Goal: Information Seeking & Learning: Learn about a topic

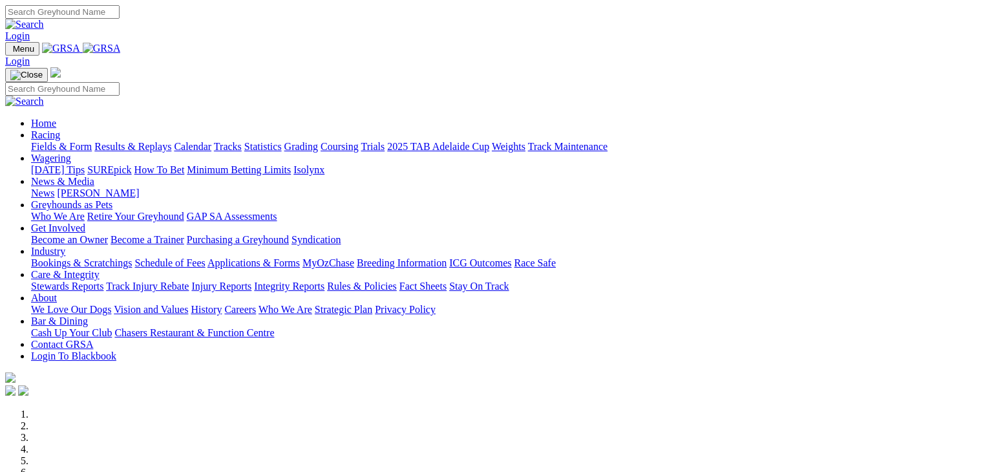
click at [71, 153] on link "Wagering" at bounding box center [51, 158] width 40 height 11
click at [131, 164] on link "SUREpick" at bounding box center [109, 169] width 44 height 11
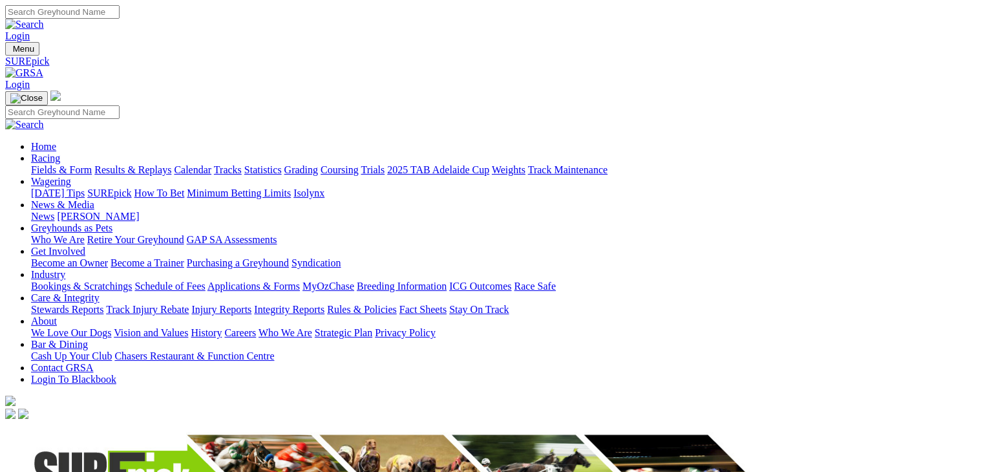
click at [71, 176] on link "Wagering" at bounding box center [51, 181] width 40 height 11
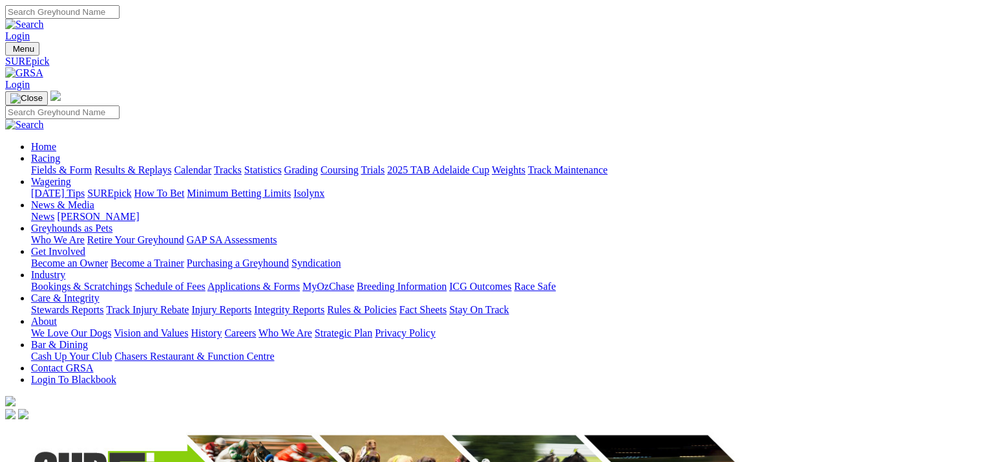
click at [60, 153] on link "Racing" at bounding box center [45, 158] width 29 height 11
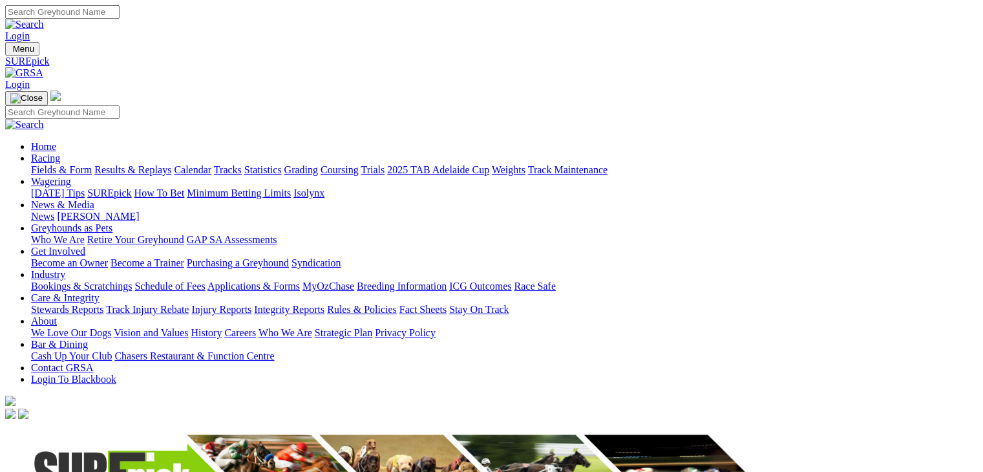
click at [60, 153] on link "Racing" at bounding box center [45, 158] width 29 height 11
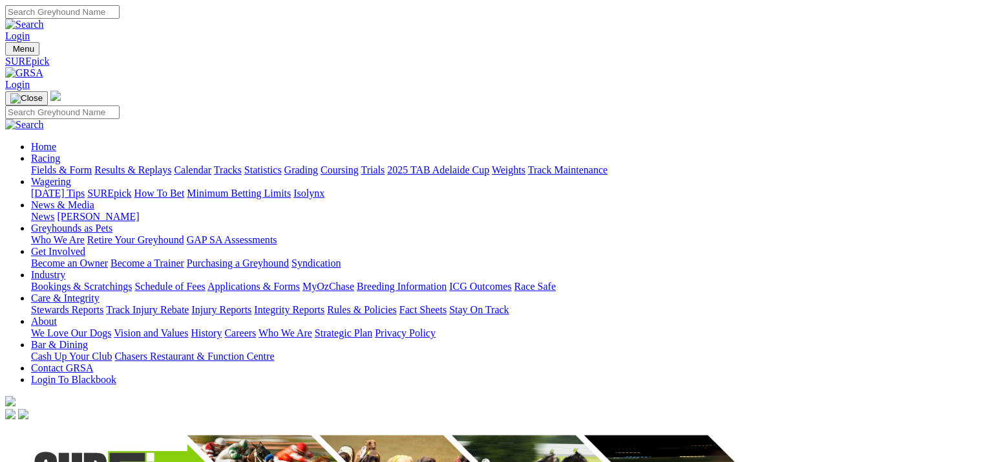
click at [71, 176] on link "Wagering" at bounding box center [51, 181] width 40 height 11
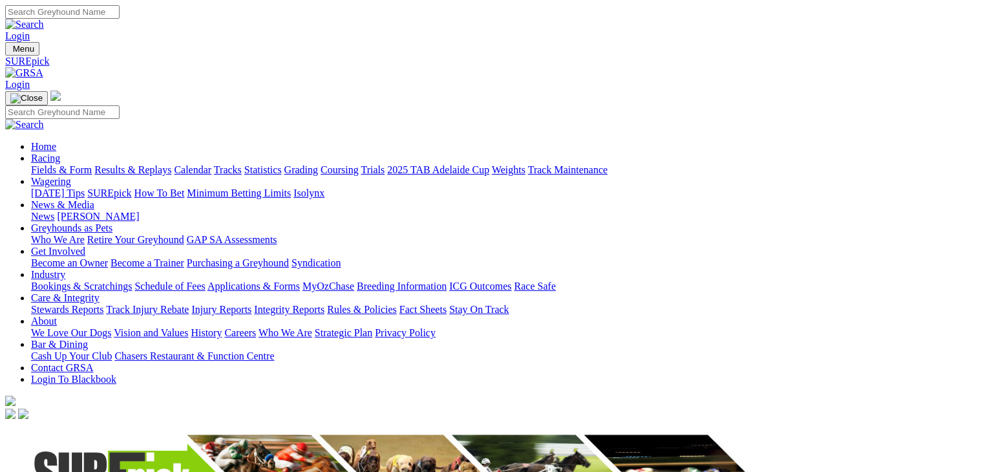
click at [85, 187] on link "[DATE] Tips" at bounding box center [58, 192] width 54 height 11
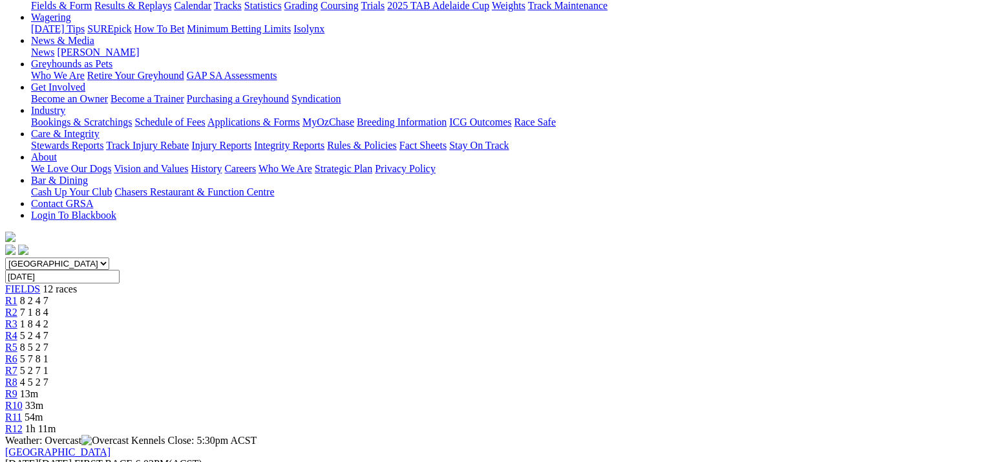
scroll to position [107, 0]
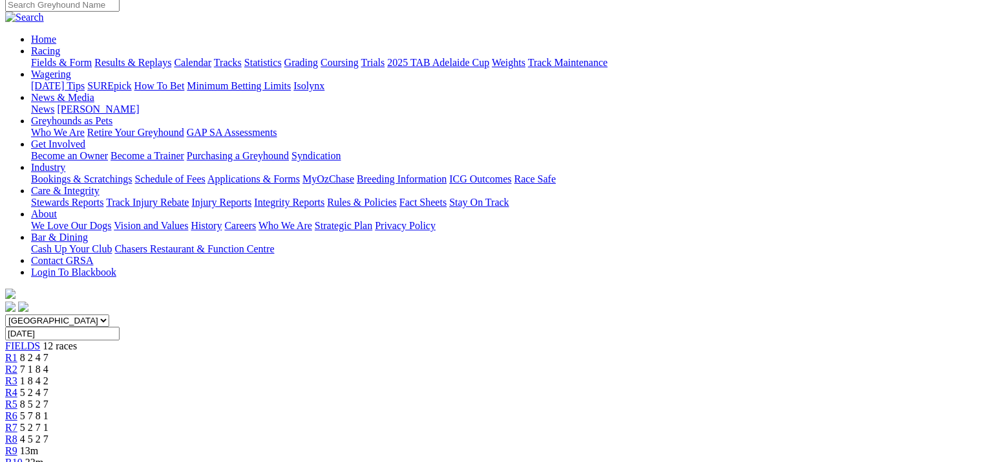
click at [23, 456] on span "R10" at bounding box center [13, 461] width 17 height 11
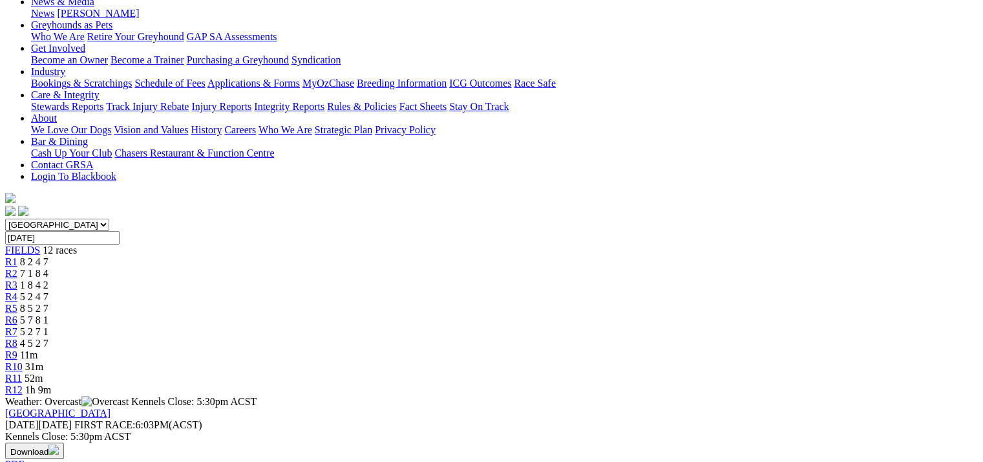
scroll to position [215, 0]
